Goal: Task Accomplishment & Management: Use online tool/utility

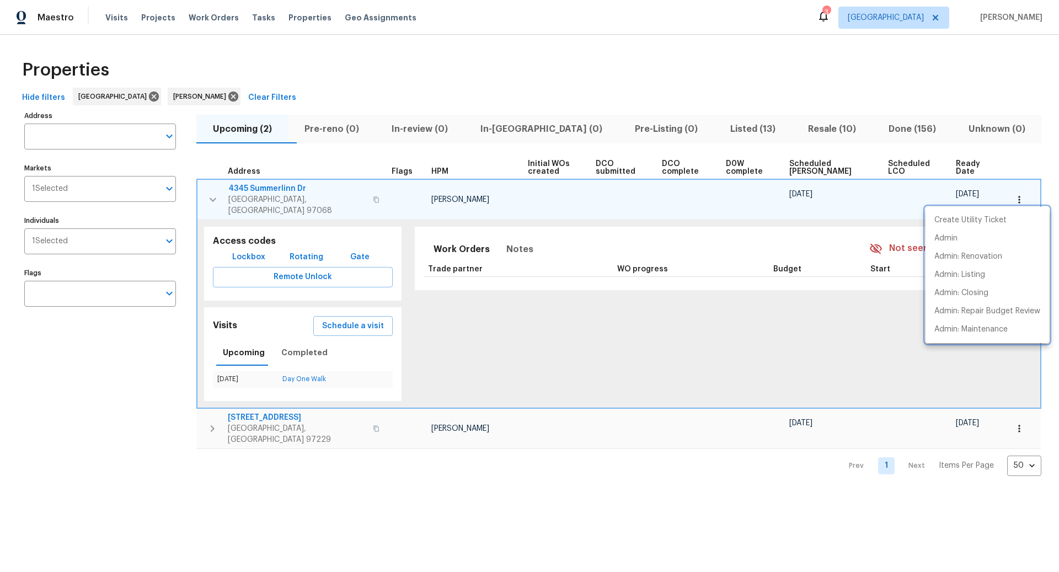
click at [806, 127] on div at bounding box center [529, 286] width 1059 height 572
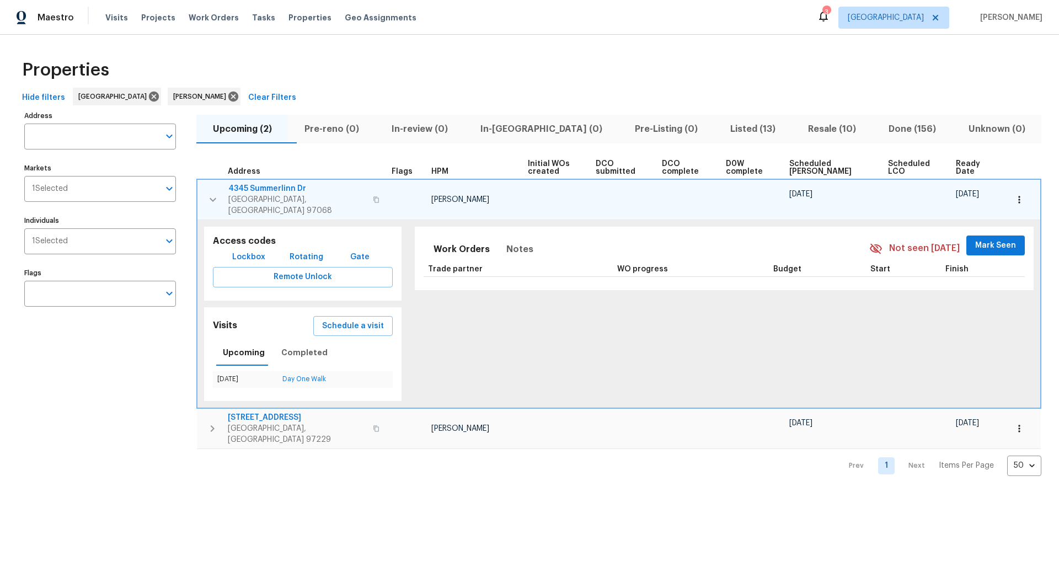
click at [811, 128] on span "Resale (10)" at bounding box center [831, 128] width 67 height 15
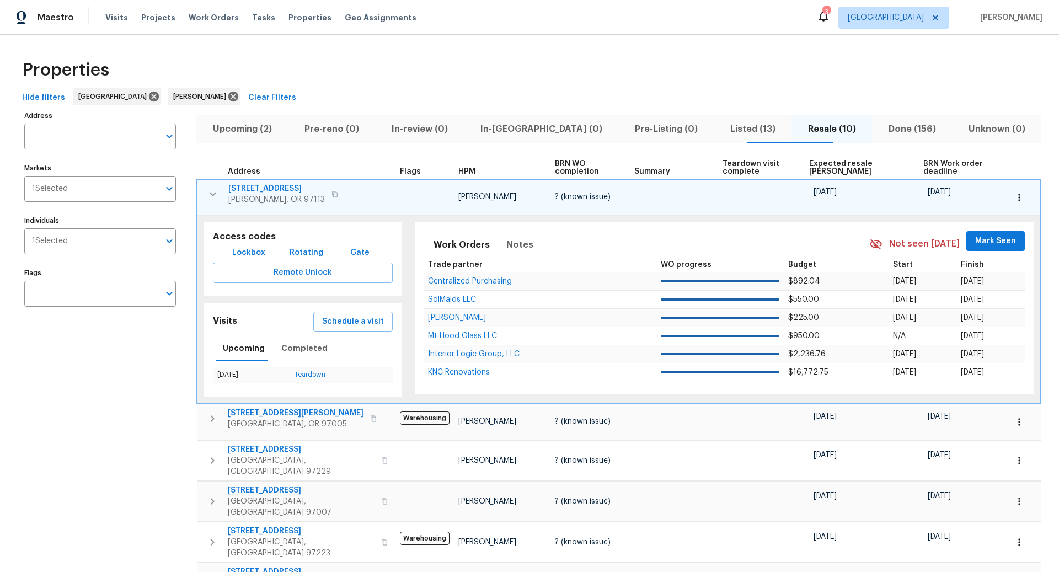
click at [720, 126] on span "Listed (13)" at bounding box center [752, 128] width 65 height 15
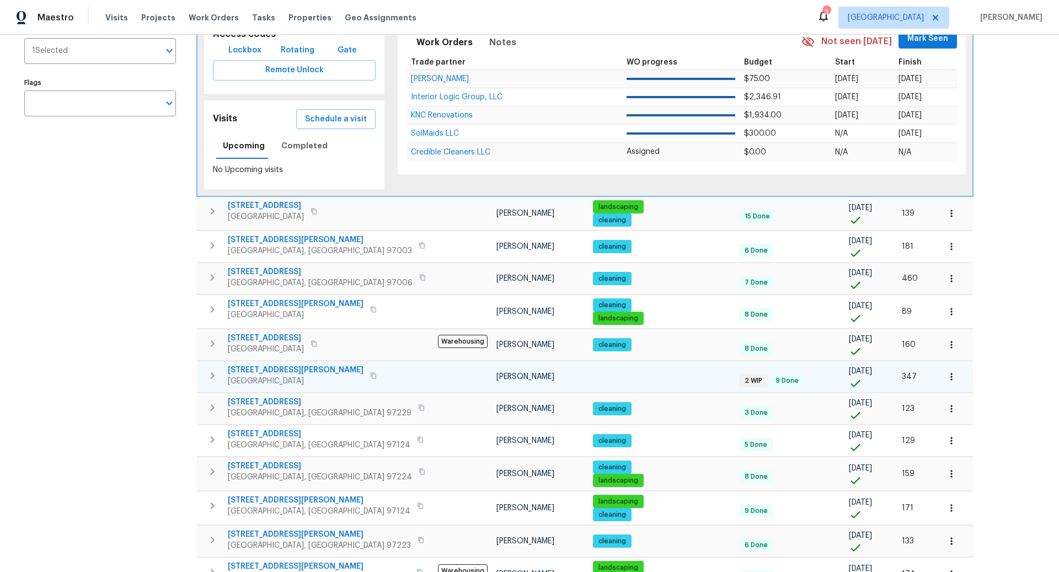
scroll to position [249, 0]
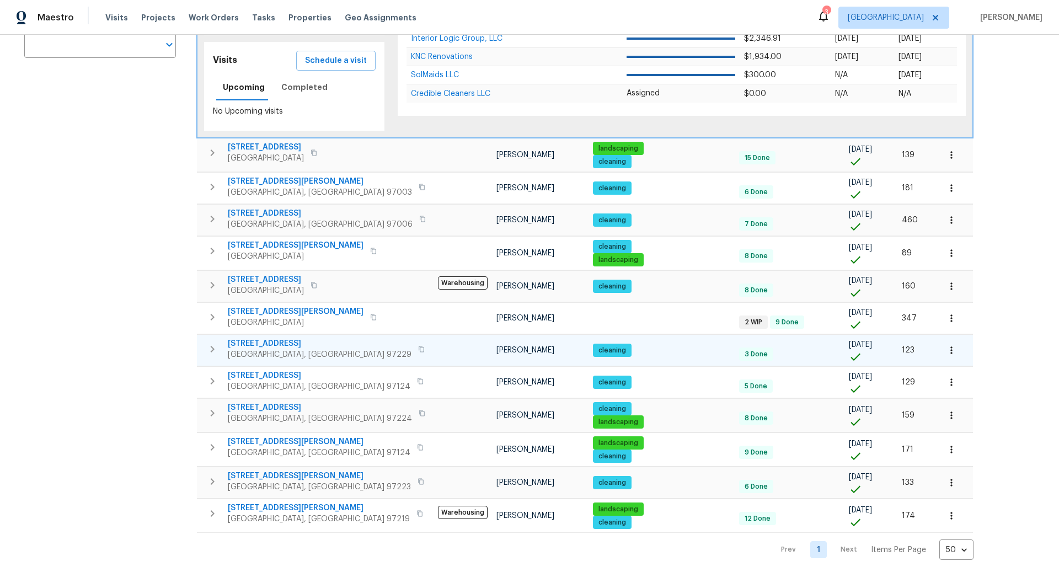
click at [215, 345] on icon "button" at bounding box center [212, 349] width 13 height 13
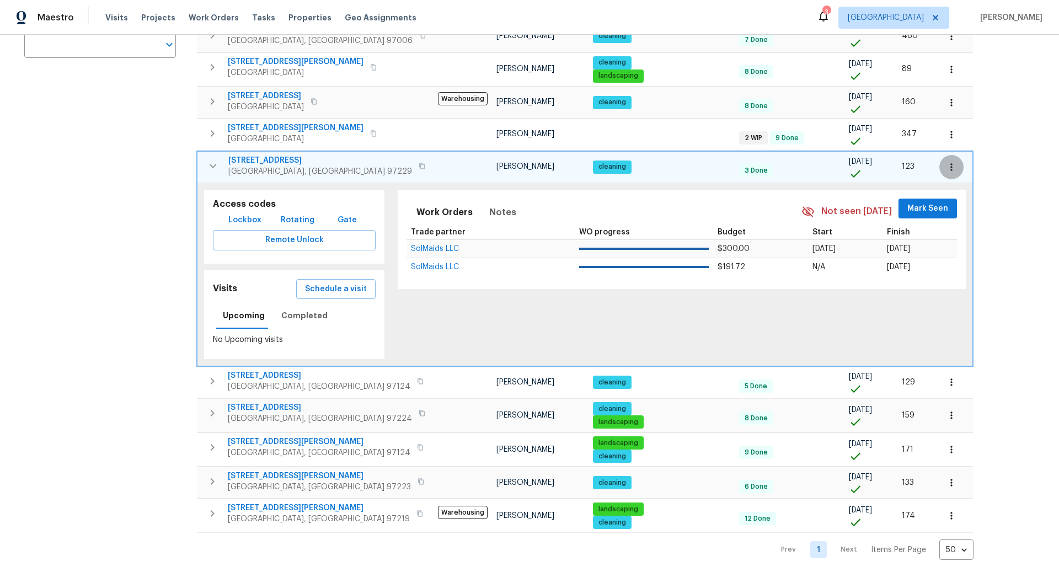
click at [946, 163] on icon "button" at bounding box center [951, 167] width 11 height 11
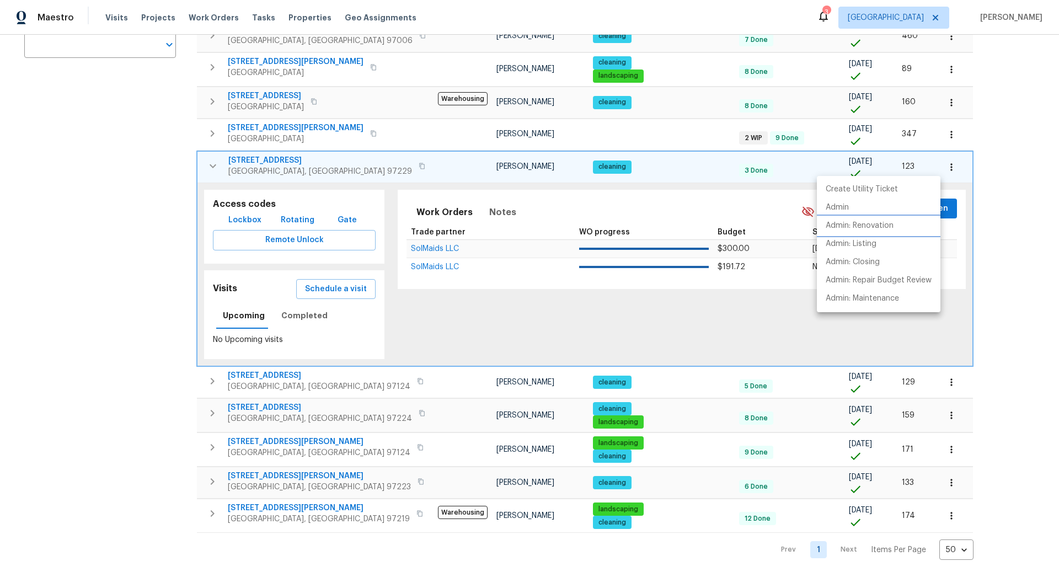
click at [854, 224] on p "Admin: Renovation" at bounding box center [860, 226] width 68 height 12
click at [108, 133] on div at bounding box center [529, 286] width 1059 height 572
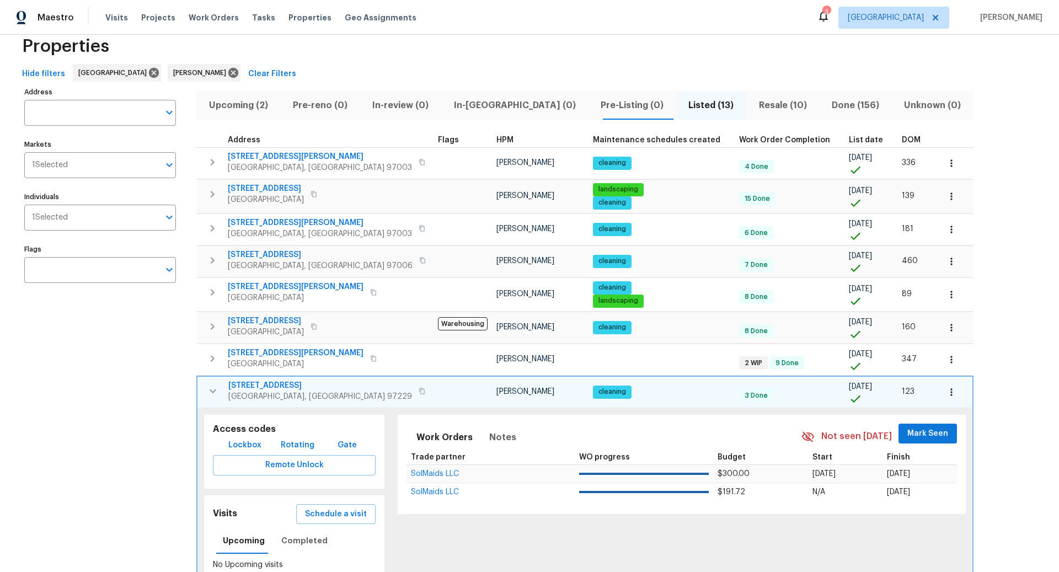
scroll to position [0, 0]
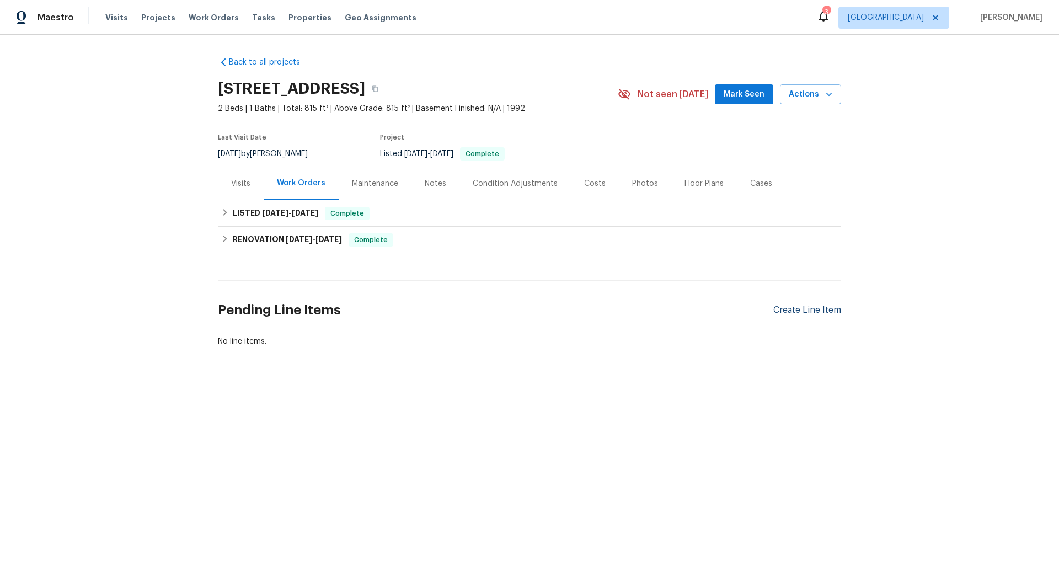
click at [795, 311] on div "Create Line Item" at bounding box center [807, 310] width 68 height 10
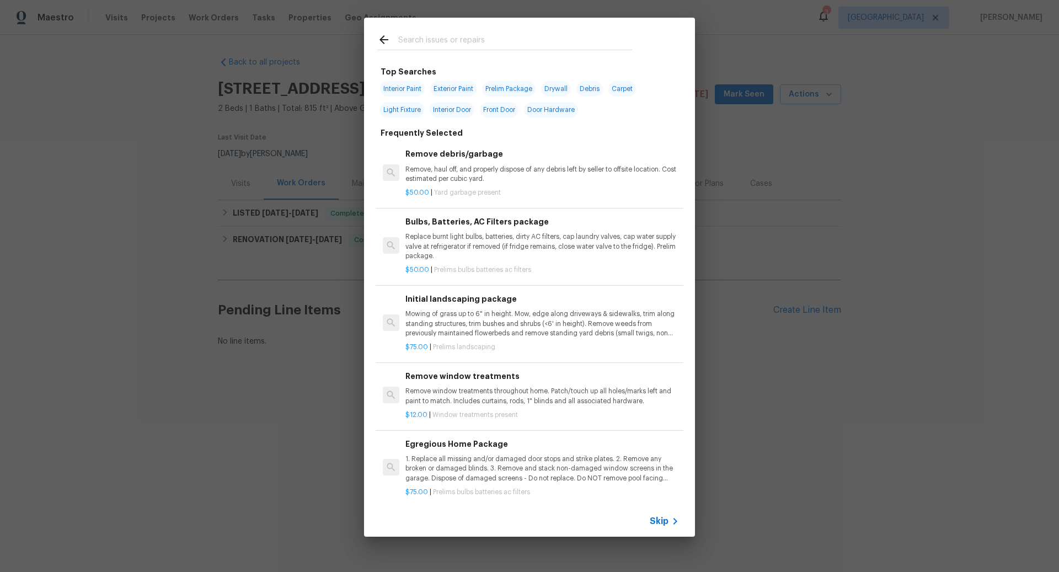
click at [665, 524] on span "Skip" at bounding box center [659, 521] width 19 height 11
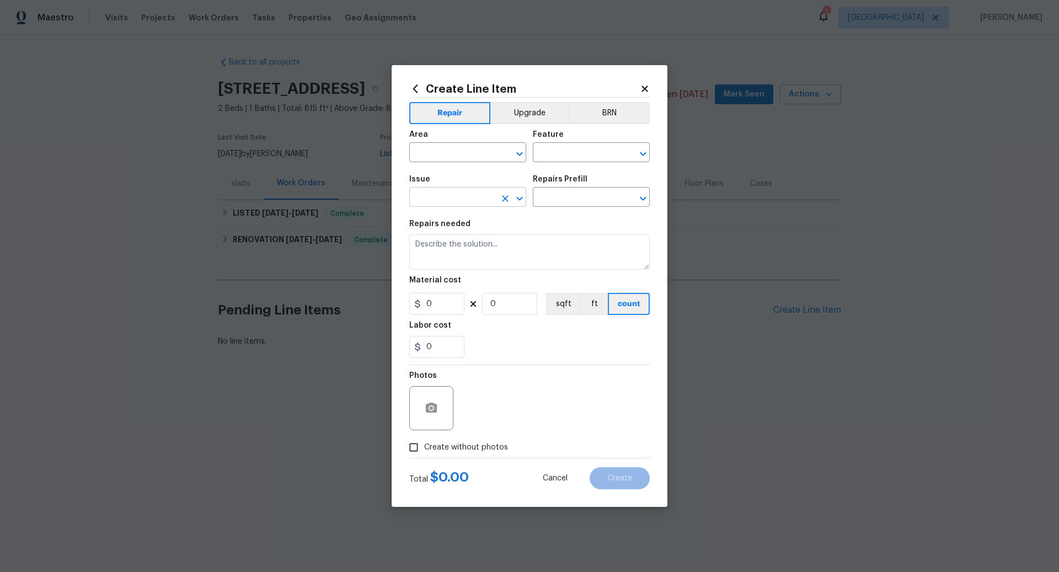
click at [427, 200] on input "text" at bounding box center [452, 198] width 86 height 17
click at [440, 265] on li "Landscaping" at bounding box center [467, 268] width 117 height 18
type input "Landscaping"
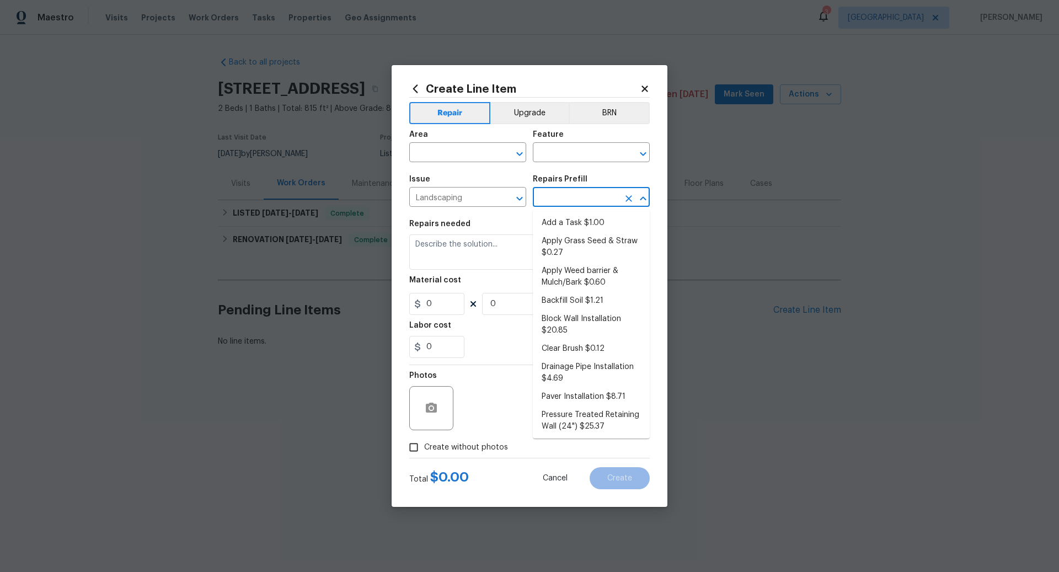
click at [561, 198] on input "text" at bounding box center [576, 198] width 86 height 17
click at [576, 223] on li "Add a Task $1.00" at bounding box center [591, 223] width 117 height 18
type input "Add a Task $1.00"
type textarea "HPM to detail"
type input "1"
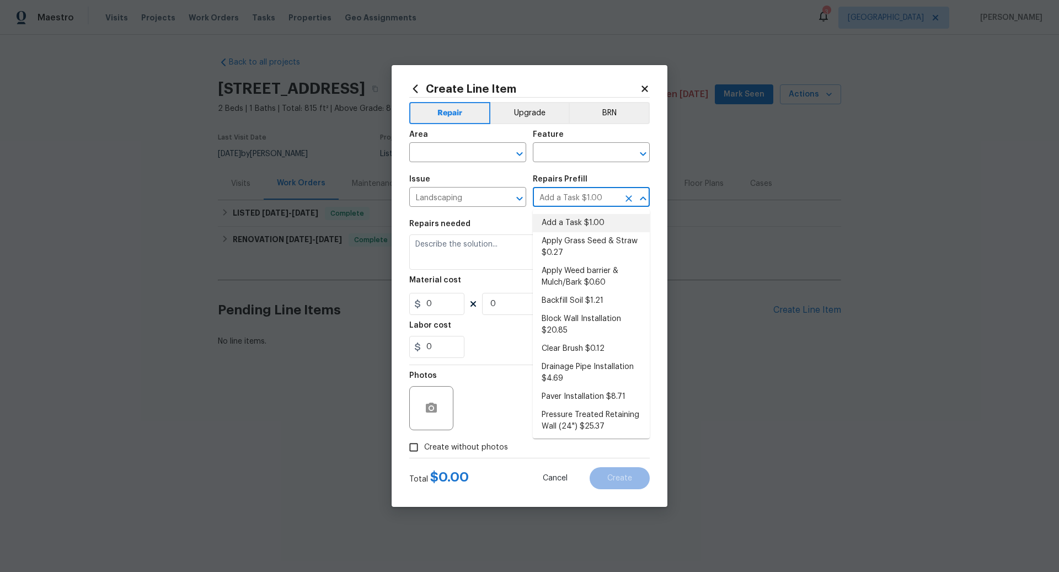
type input "1"
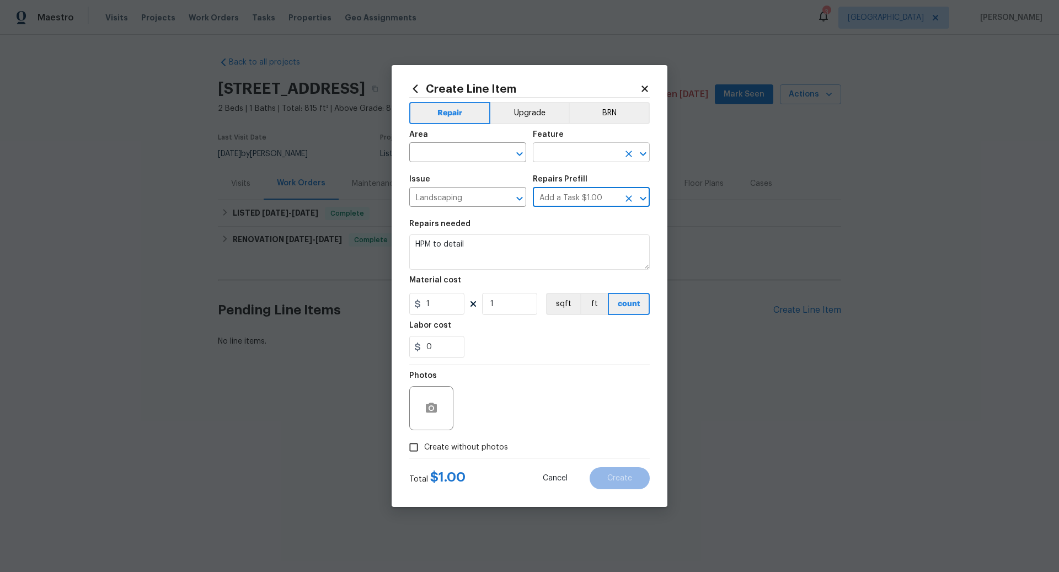
click at [561, 151] on input "text" at bounding box center [576, 153] width 86 height 17
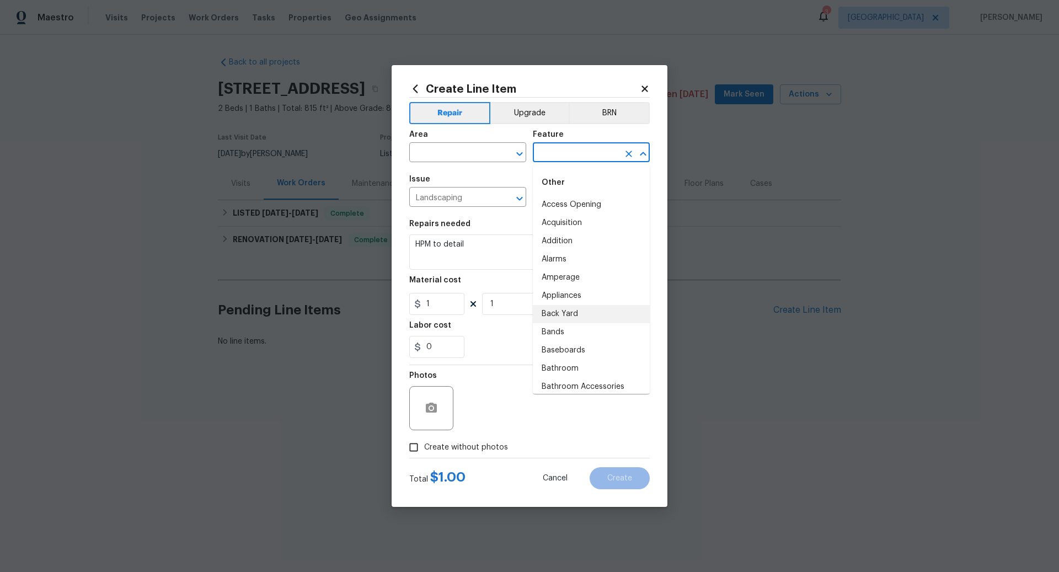
click at [560, 313] on li "Back Yard" at bounding box center [591, 314] width 117 height 18
type input "Back Yard"
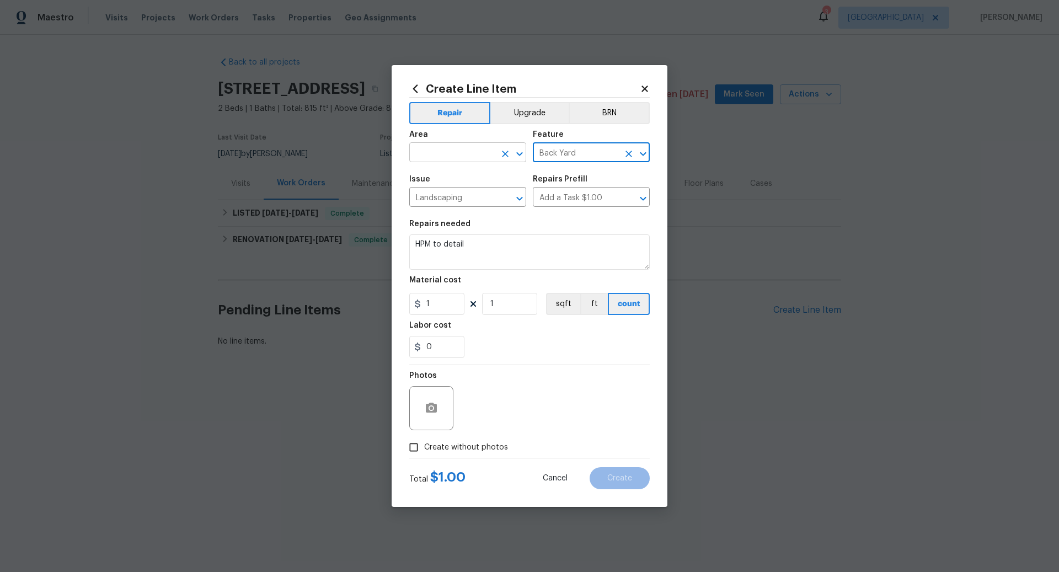
click at [437, 160] on input "text" at bounding box center [452, 153] width 86 height 17
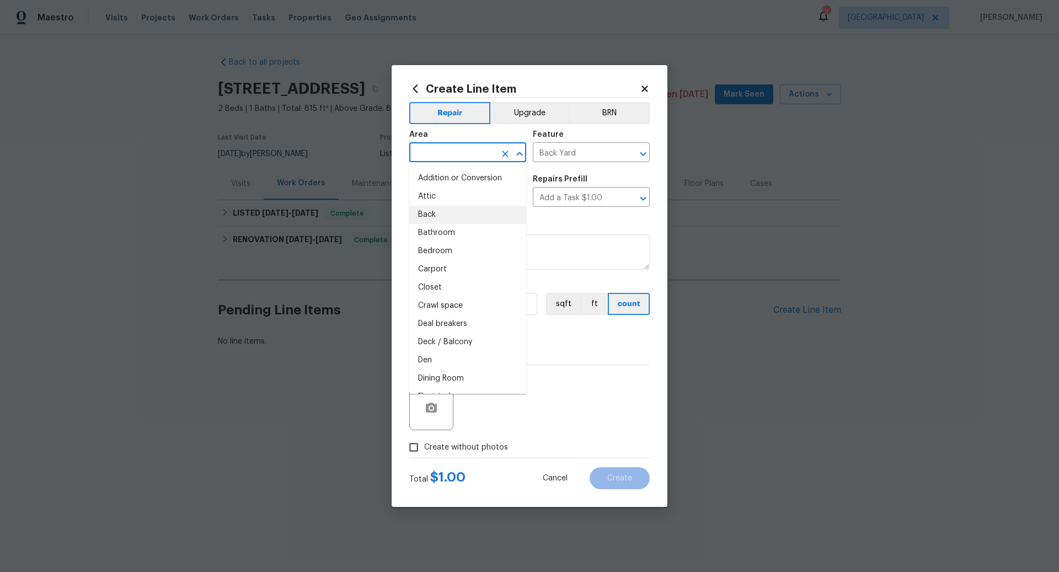
click at [429, 213] on li "Back" at bounding box center [467, 215] width 117 height 18
type input "Back"
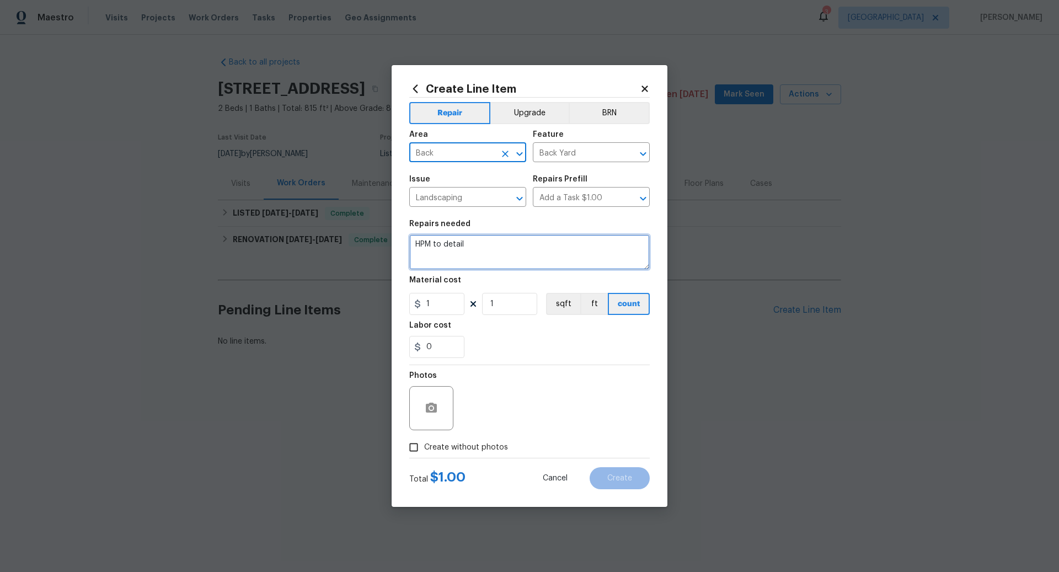
click at [436, 243] on textarea "HPM to detail" at bounding box center [529, 251] width 240 height 35
click at [562, 245] on textarea "Please remove and dispose of all weeds, sweep back patio." at bounding box center [529, 251] width 240 height 35
type textarea "Please remove and dispose of all weeds, and sweep back patio."
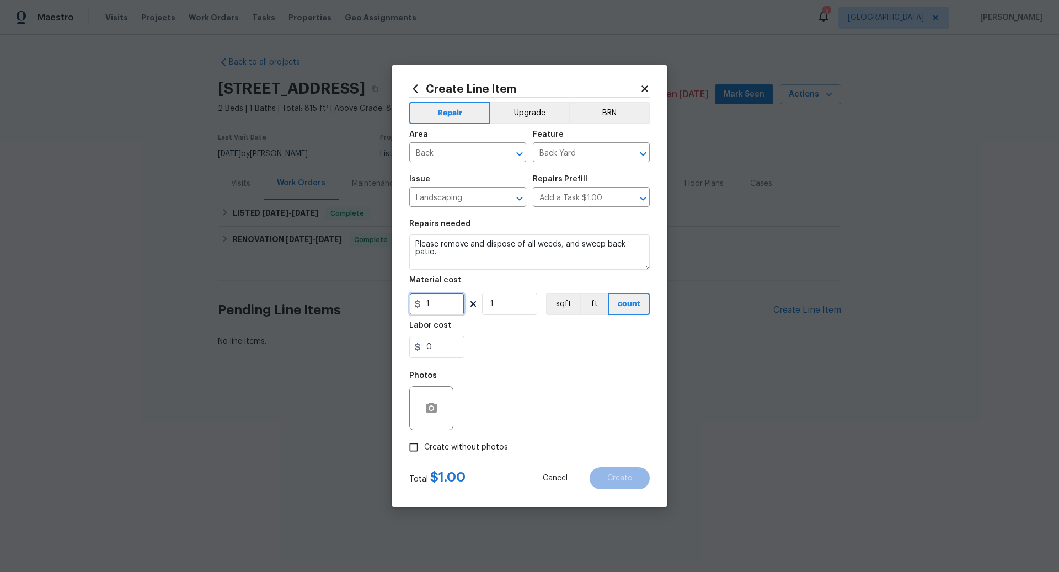
click at [441, 304] on input "1" at bounding box center [436, 304] width 55 height 22
type input "75"
click at [414, 446] on input "Create without photos" at bounding box center [413, 447] width 21 height 21
checkbox input "true"
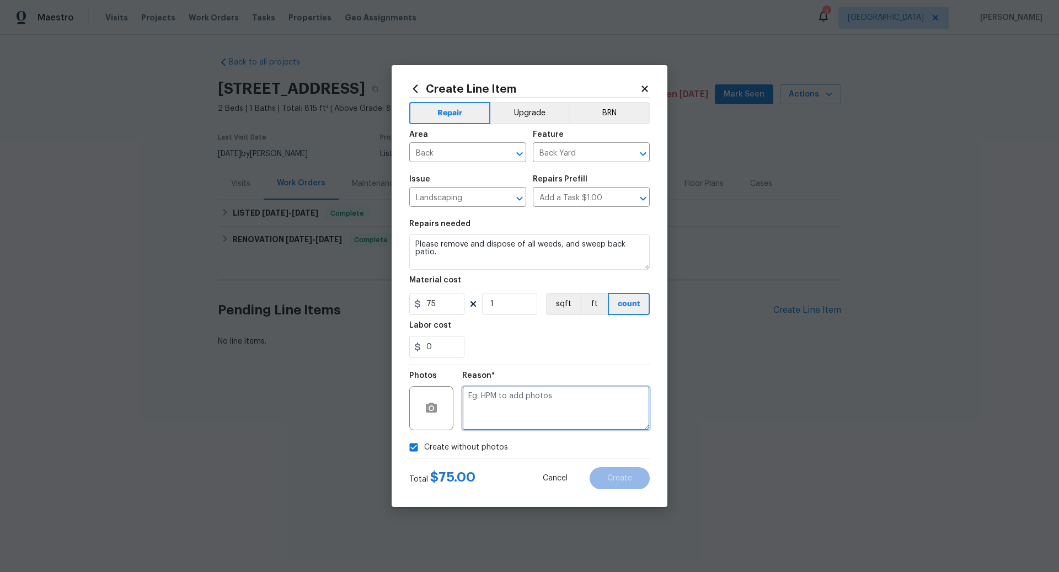
click at [507, 419] on textarea at bounding box center [556, 408] width 188 height 44
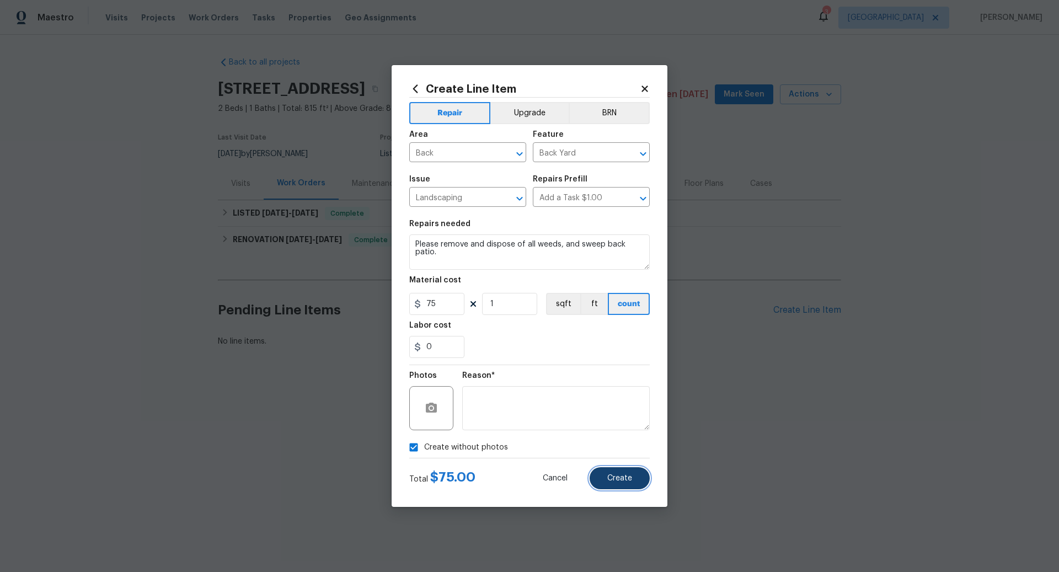
click at [619, 478] on span "Create" at bounding box center [619, 478] width 25 height 8
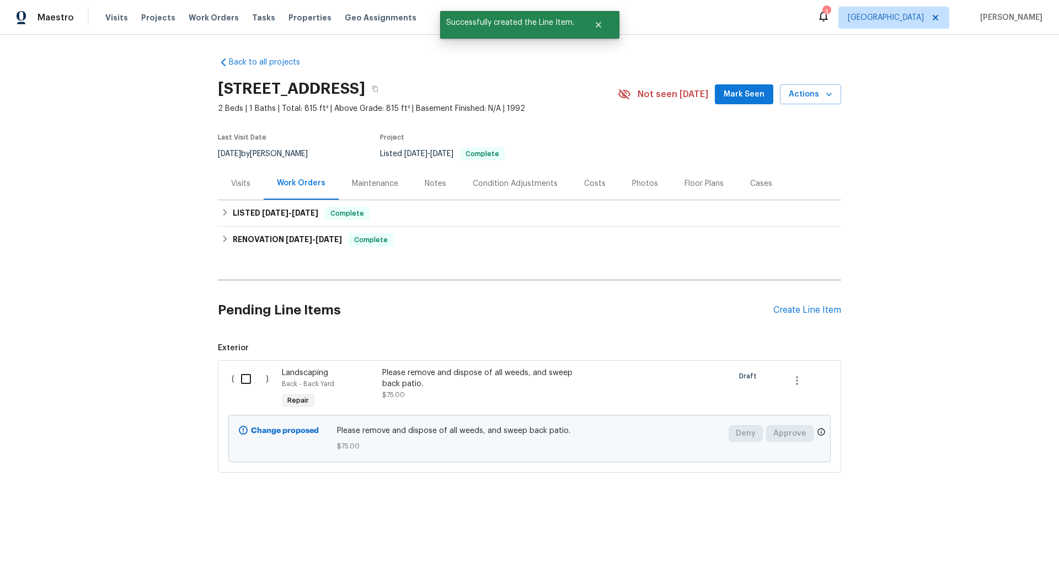
click at [248, 378] on input "checkbox" at bounding box center [249, 378] width 31 height 23
checkbox input "true"
click at [989, 545] on span "Create Work Order" at bounding box center [995, 545] width 73 height 14
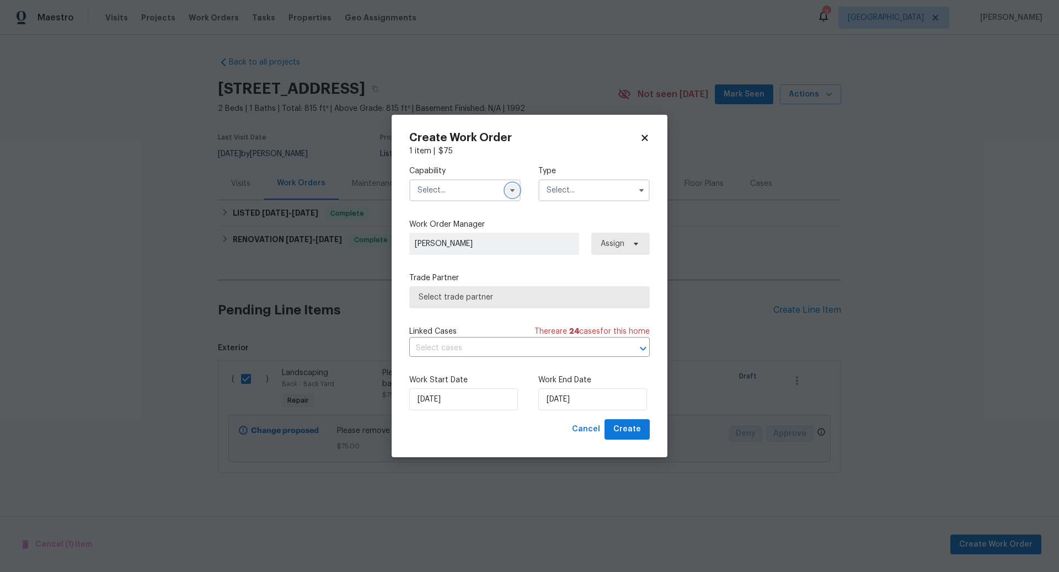
click at [513, 186] on icon "button" at bounding box center [512, 190] width 9 height 9
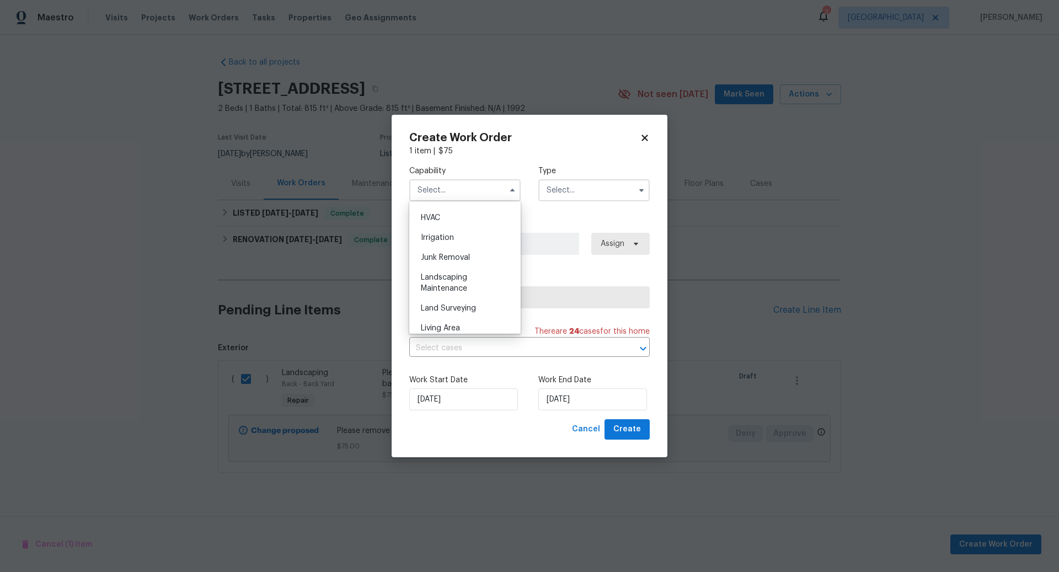
scroll to position [667, 0]
click at [458, 276] on span "Landscaping Maintenance" at bounding box center [444, 278] width 46 height 19
type input "Landscaping Maintenance"
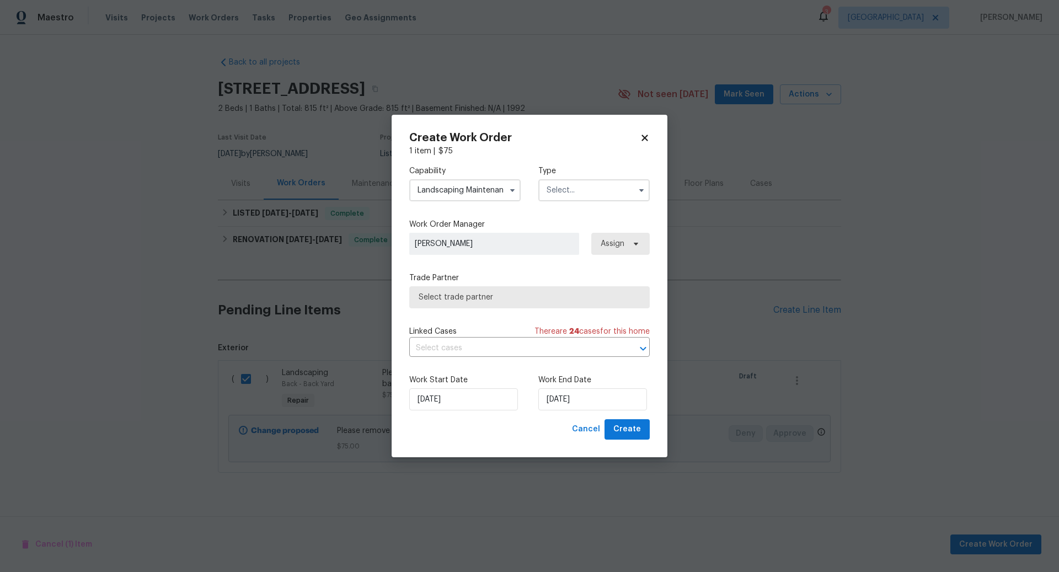
click at [590, 192] on input "text" at bounding box center [593, 190] width 111 height 22
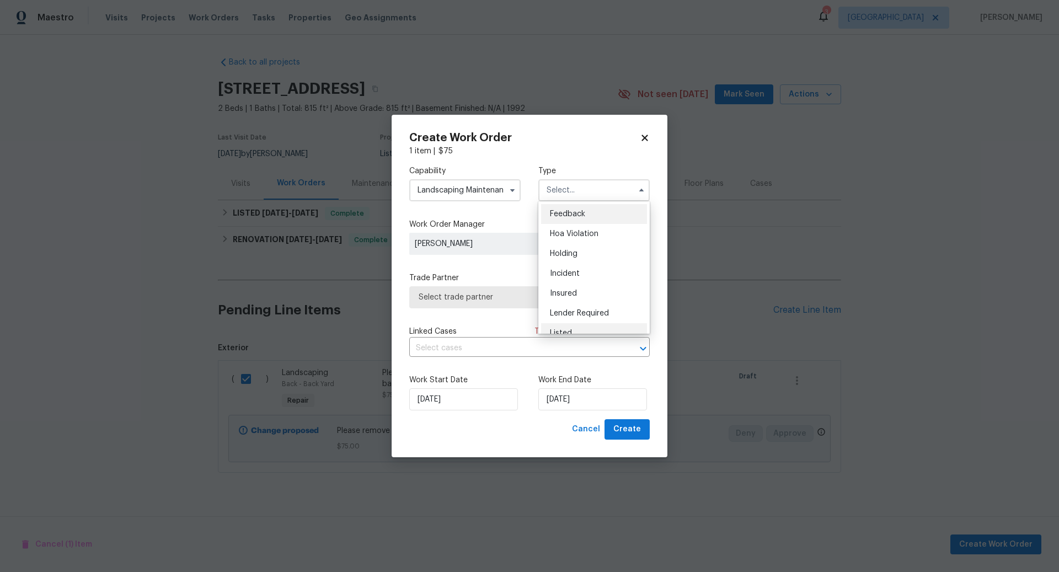
click at [562, 329] on span "Listed" at bounding box center [561, 333] width 22 height 8
type input "Listed"
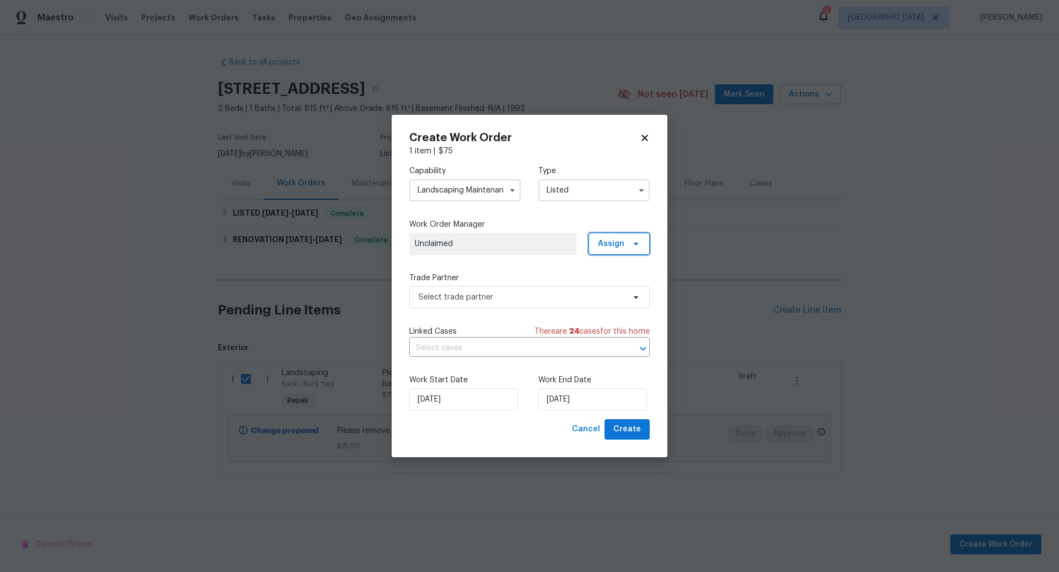
click at [622, 244] on span "Assign" at bounding box center [611, 243] width 26 height 11
click at [606, 319] on div "Assign to HPM" at bounding box center [623, 321] width 52 height 11
click at [528, 296] on span "Select trade partner" at bounding box center [522, 297] width 206 height 11
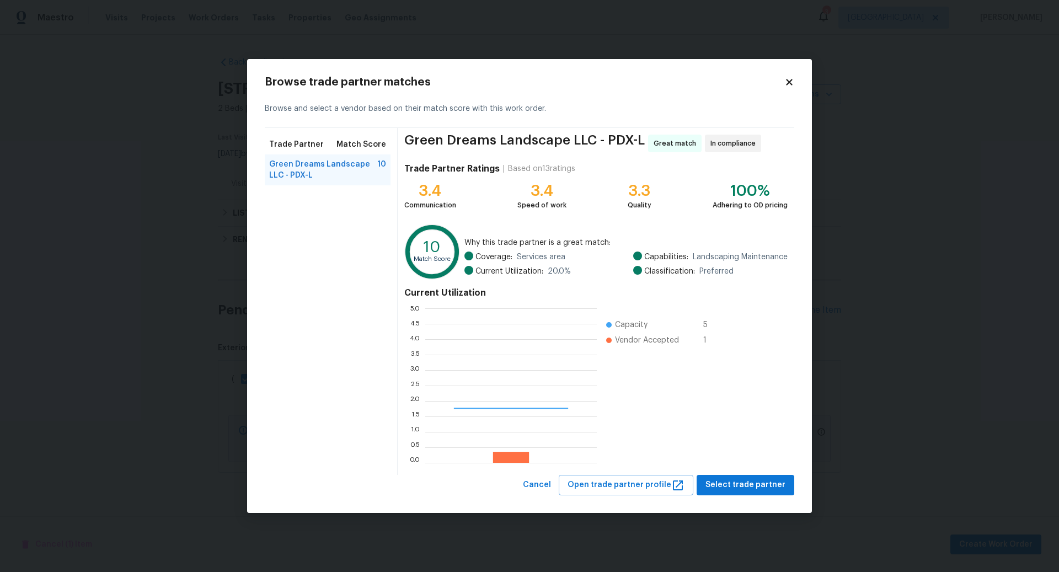
scroll to position [154, 172]
click at [750, 481] on span "Select trade partner" at bounding box center [745, 485] width 80 height 14
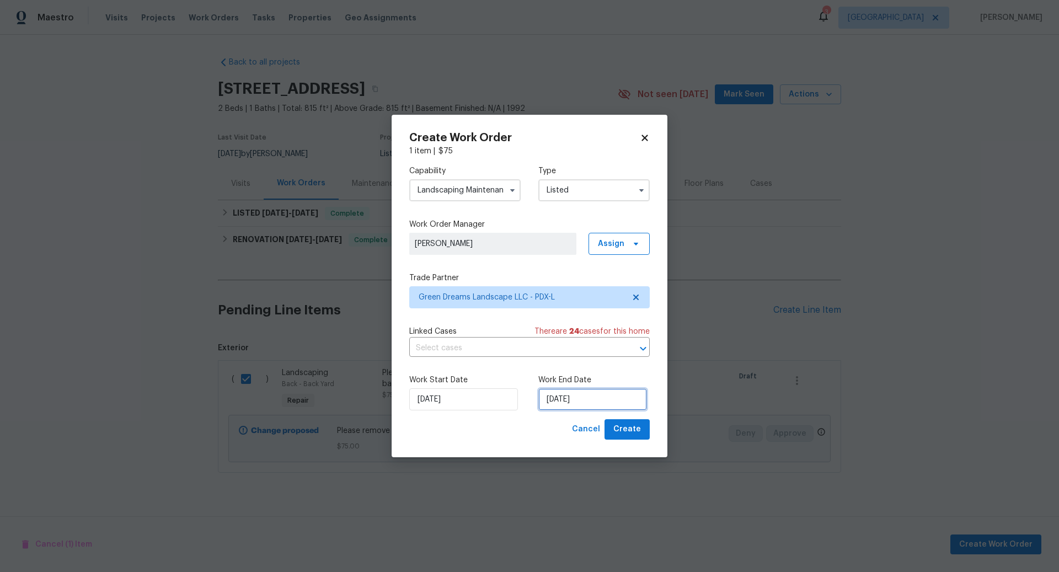
click at [598, 401] on input "8/18/2025" at bounding box center [592, 399] width 109 height 22
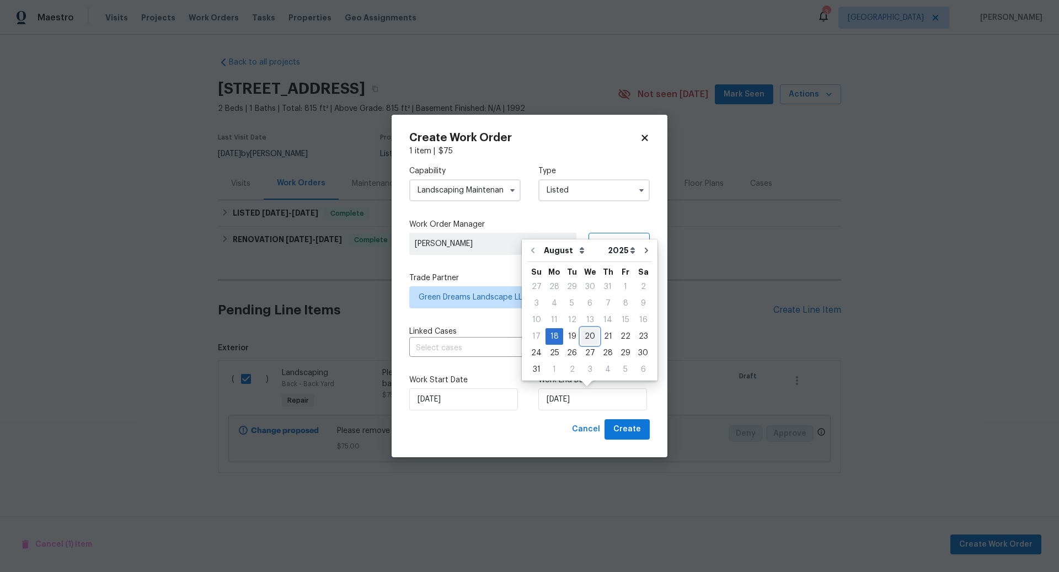
click at [588, 334] on div "20" at bounding box center [590, 336] width 18 height 15
type input "8/20/2025"
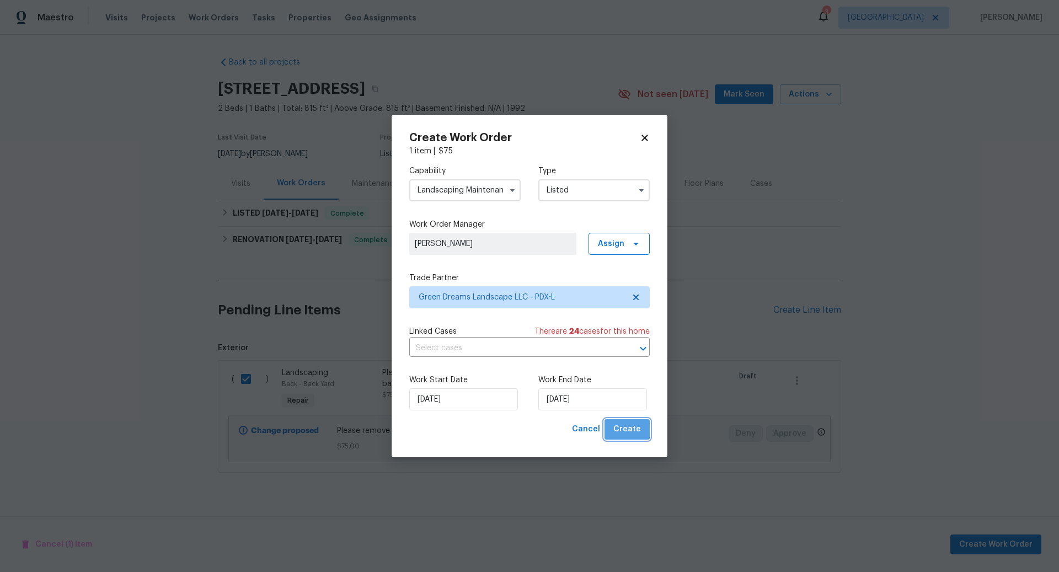
click at [628, 427] on span "Create" at bounding box center [627, 429] width 28 height 14
checkbox input "false"
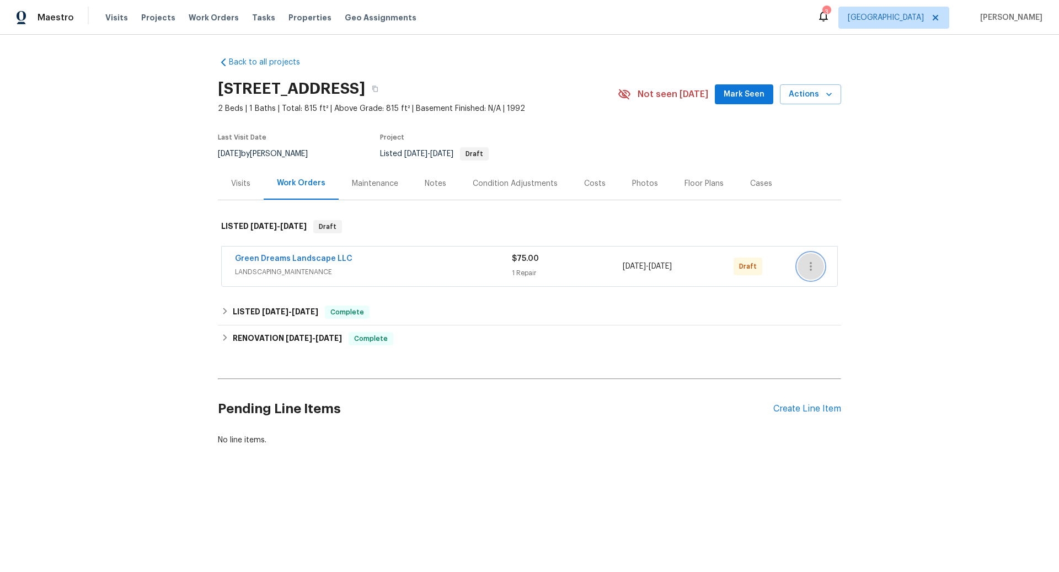
click at [814, 264] on icon "button" at bounding box center [810, 266] width 13 height 13
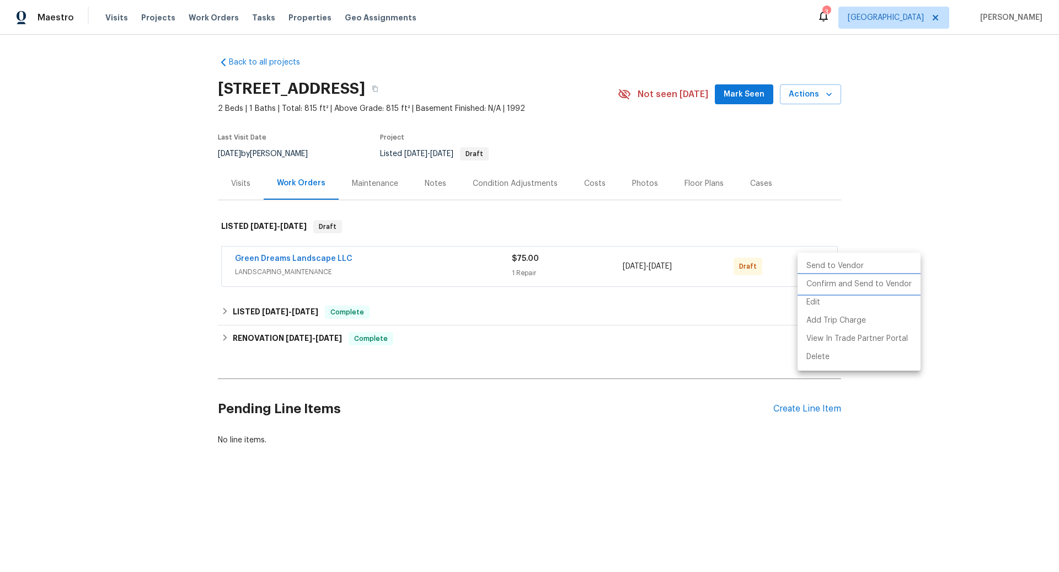
click at [827, 284] on li "Confirm and Send to Vendor" at bounding box center [859, 284] width 123 height 18
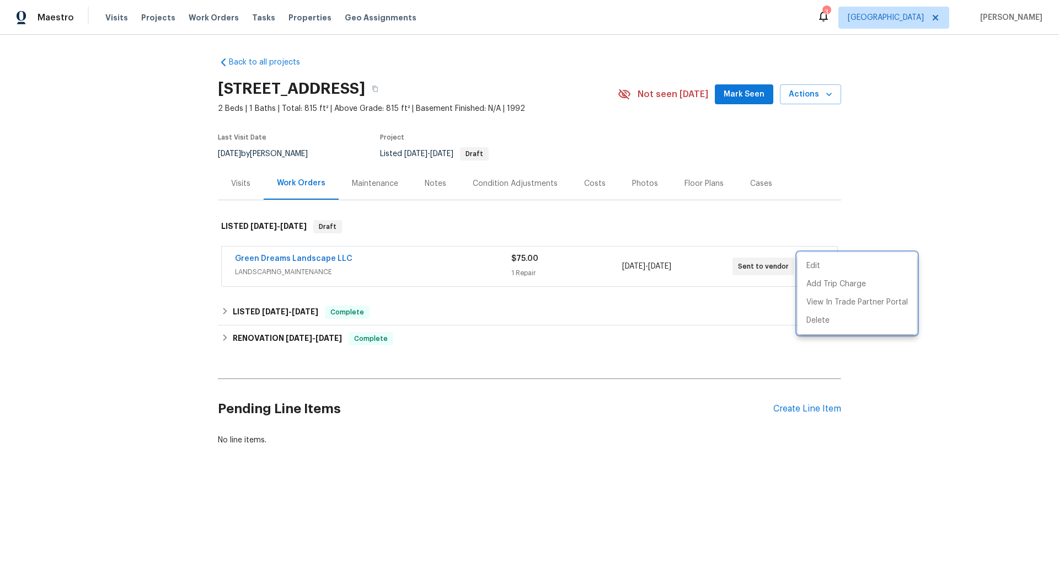
click at [277, 308] on div at bounding box center [529, 286] width 1059 height 572
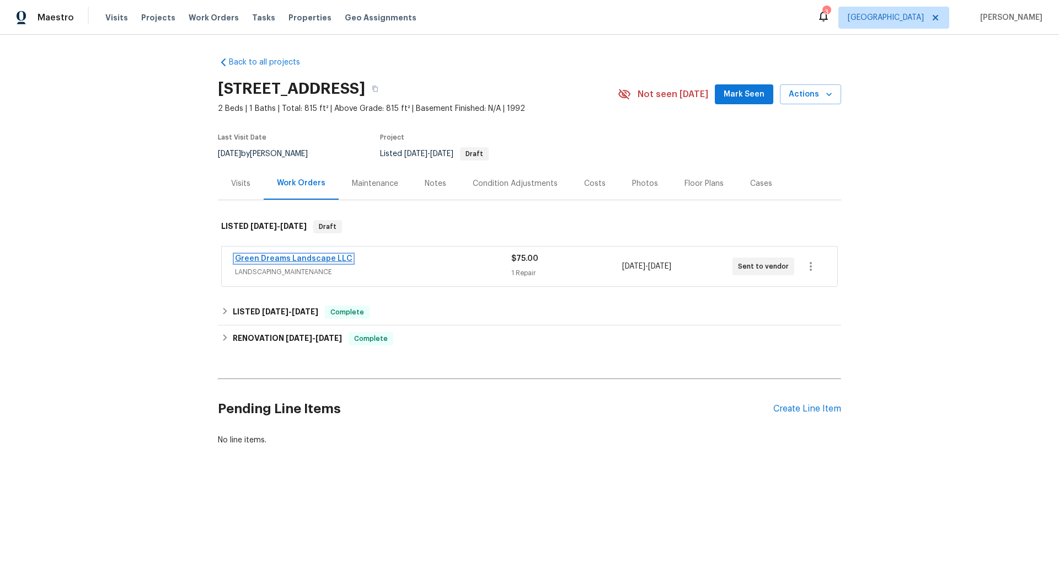
click at [308, 256] on link "Green Dreams Landscape LLC" at bounding box center [293, 259] width 117 height 8
click at [288, 312] on span "[DATE]" at bounding box center [275, 312] width 26 height 8
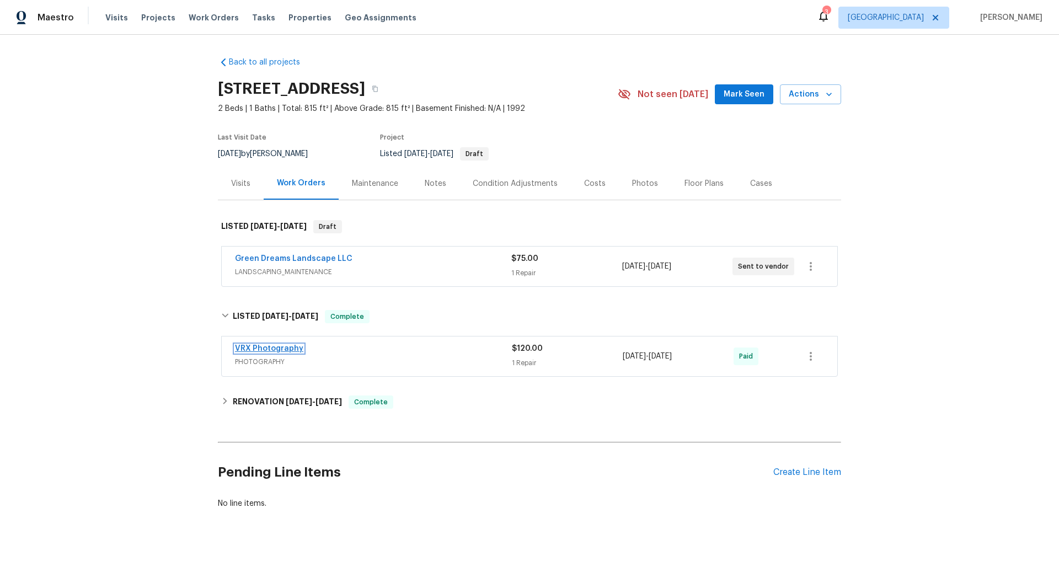
click at [290, 350] on link "VRX Photography" at bounding box center [269, 349] width 68 height 8
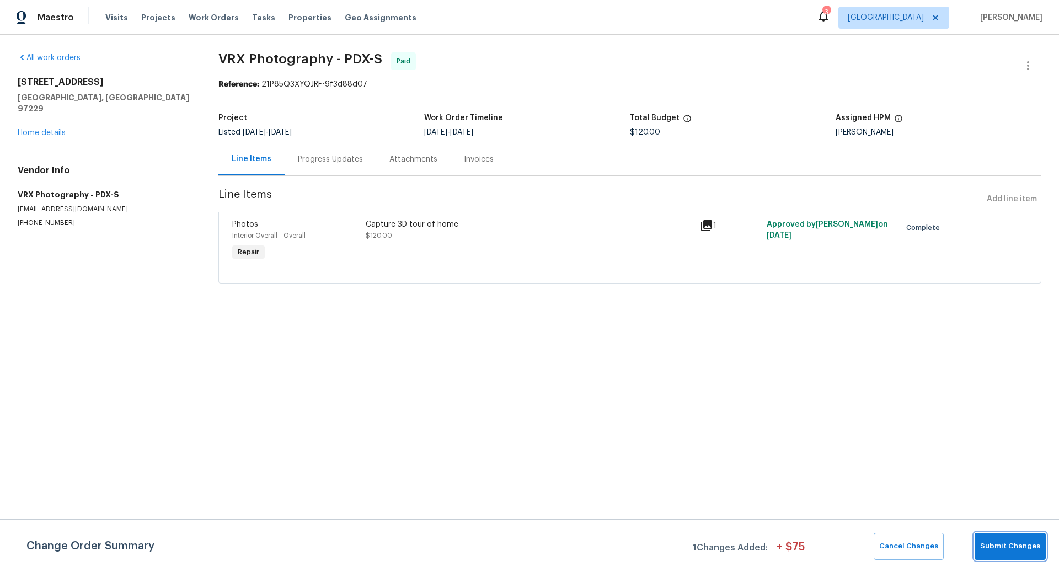
click at [1015, 550] on span "Submit Changes" at bounding box center [1010, 546] width 60 height 13
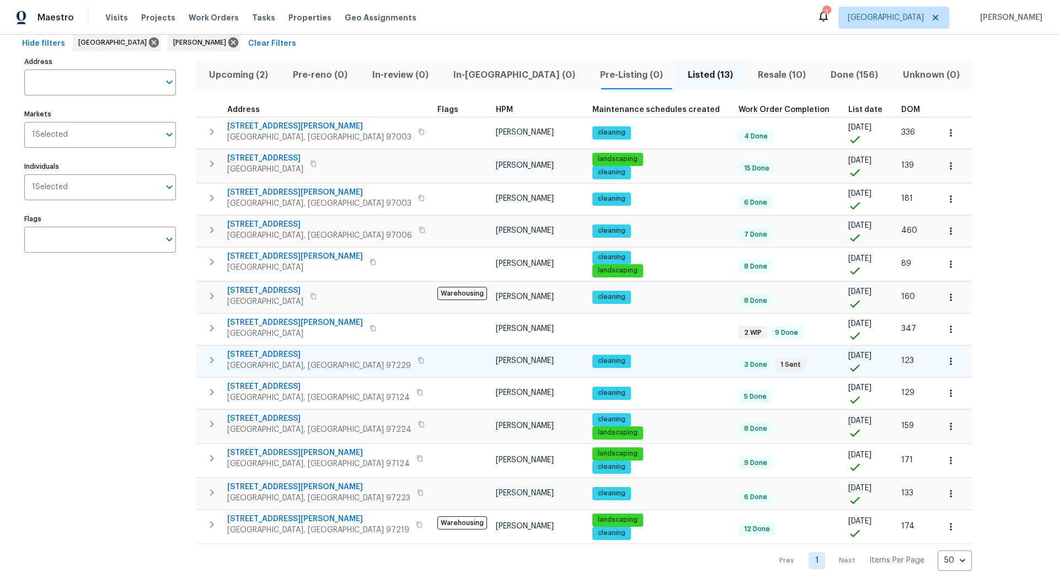
scroll to position [57, 0]
